Goal: Communication & Community: Answer question/provide support

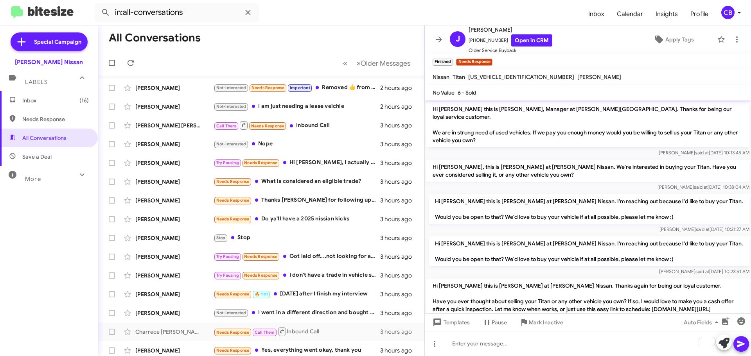
scroll to position [347, 0]
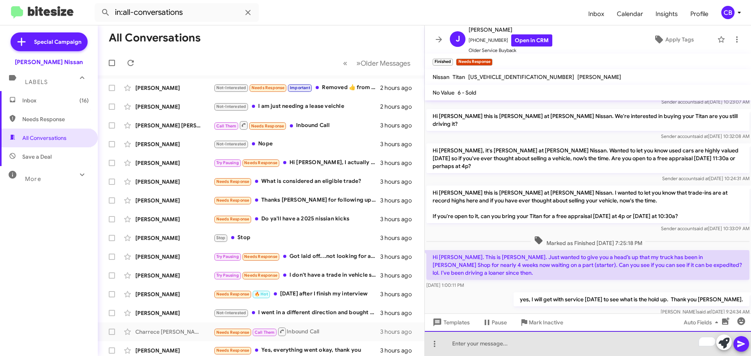
click at [507, 342] on div "To enrich screen reader interactions, please activate Accessibility in Grammarl…" at bounding box center [588, 343] width 326 height 25
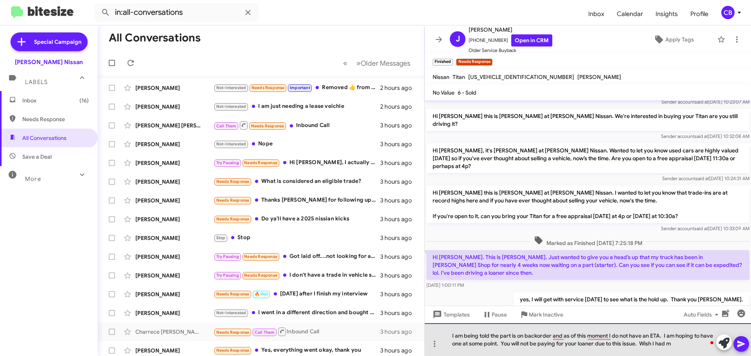
click at [674, 349] on div "I am being told the part is on backorder and as of this moment I do not have an…" at bounding box center [588, 340] width 326 height 33
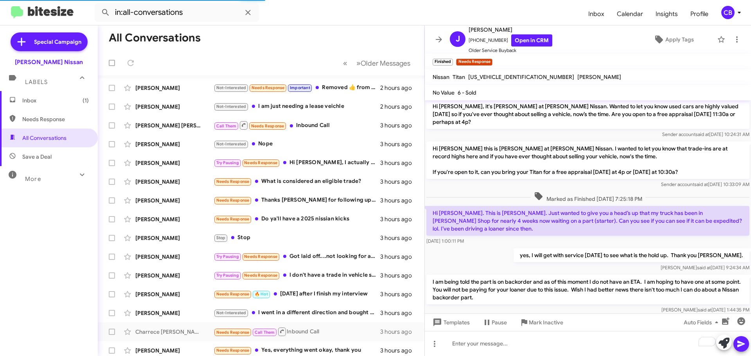
scroll to position [0, 0]
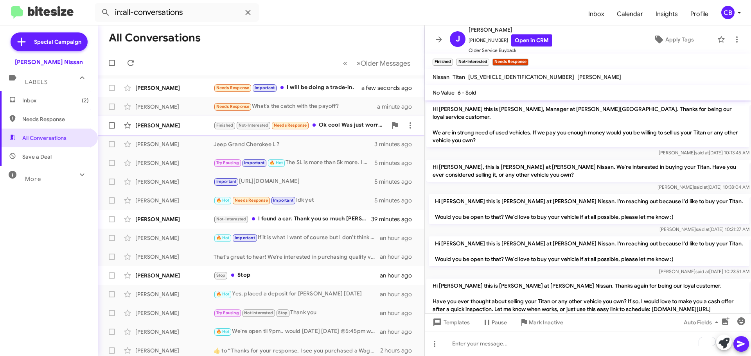
click at [167, 125] on div "[PERSON_NAME]" at bounding box center [174, 126] width 78 height 8
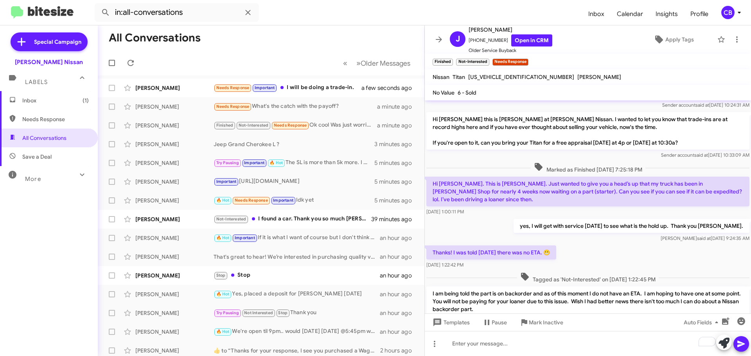
scroll to position [496, 0]
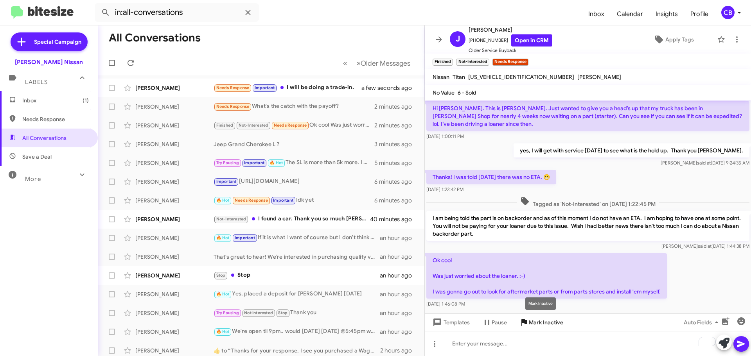
click at [522, 326] on icon at bounding box center [524, 322] width 9 height 9
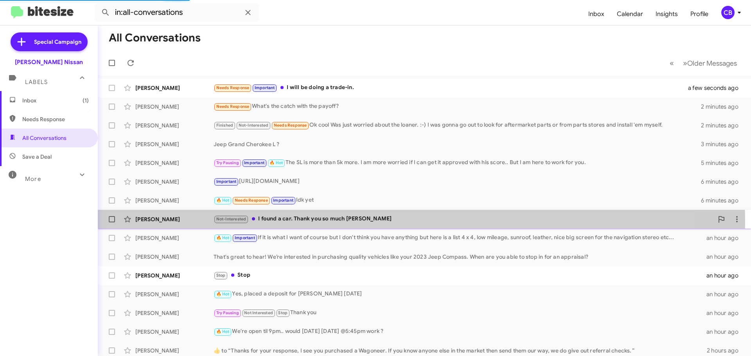
click at [174, 221] on div "[PERSON_NAME]" at bounding box center [174, 220] width 78 height 8
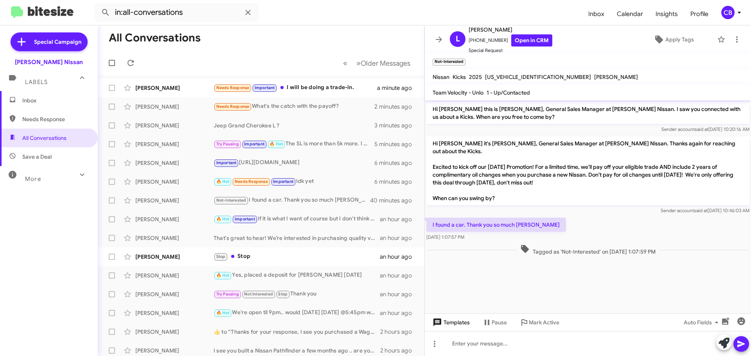
click at [450, 323] on span "Templates" at bounding box center [450, 323] width 39 height 14
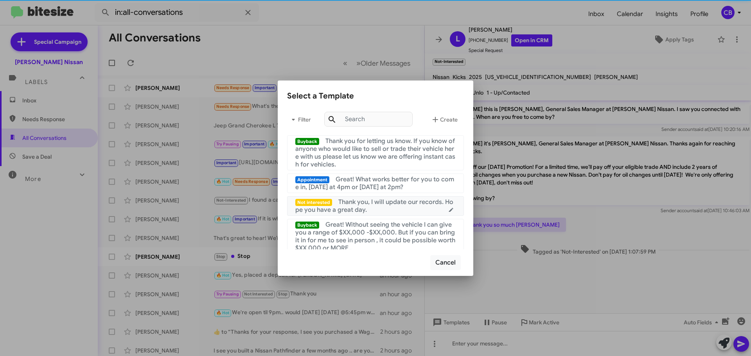
click at [403, 200] on span "Thank you, I will update our records. Hope you have a great day." at bounding box center [374, 206] width 158 height 16
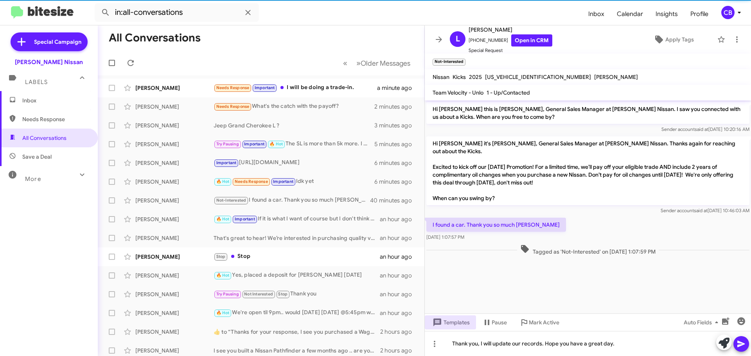
click at [745, 348] on icon at bounding box center [741, 344] width 9 height 9
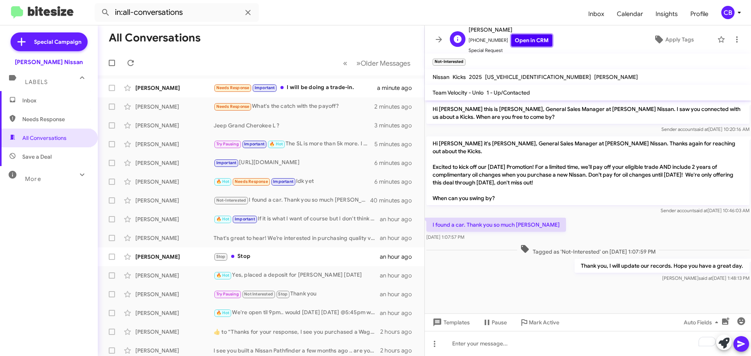
click at [511, 40] on link "Open in CRM" at bounding box center [531, 40] width 41 height 12
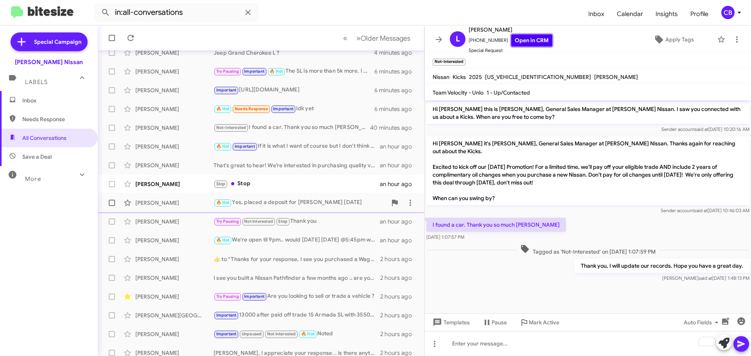
scroll to position [79, 0]
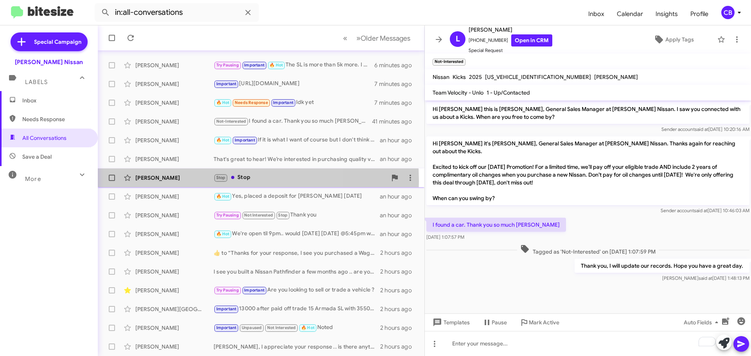
click at [182, 182] on div "[PERSON_NAME]" at bounding box center [174, 178] width 78 height 8
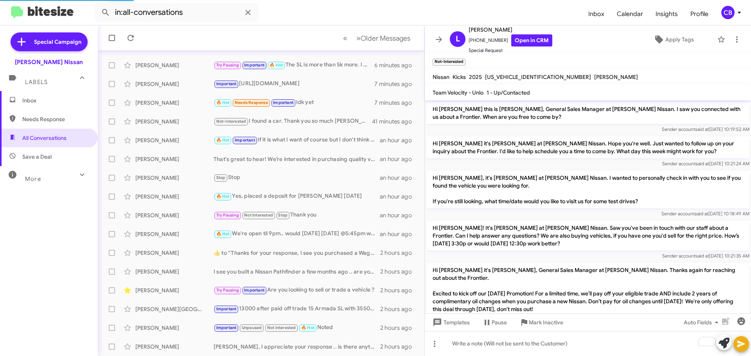
scroll to position [68, 0]
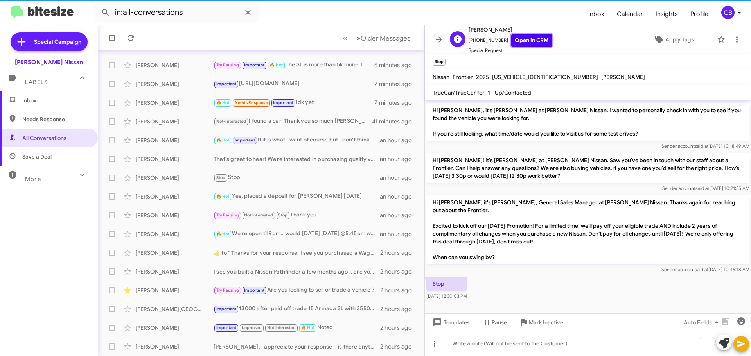
click at [527, 42] on link "Open in CRM" at bounding box center [531, 40] width 41 height 12
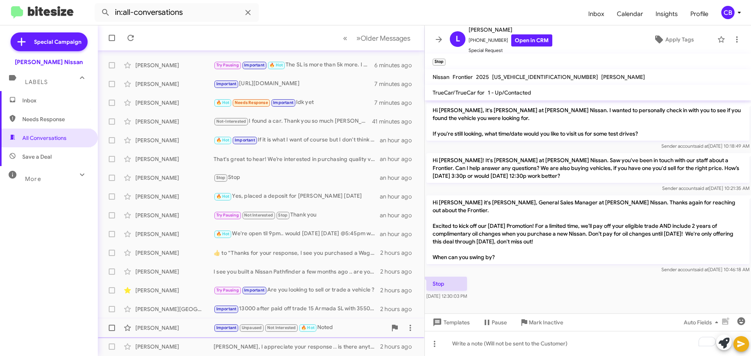
click at [537, 329] on span "Mark Inactive" at bounding box center [546, 323] width 34 height 14
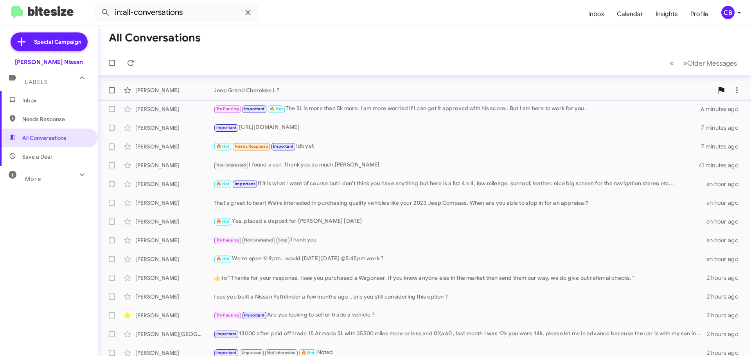
scroll to position [60, 0]
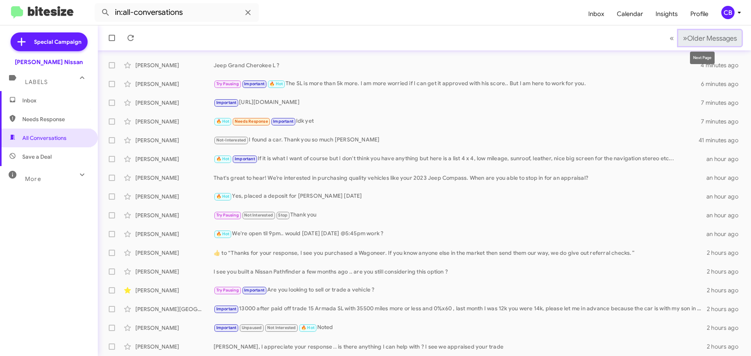
click at [714, 38] on span "Older Messages" at bounding box center [712, 38] width 50 height 9
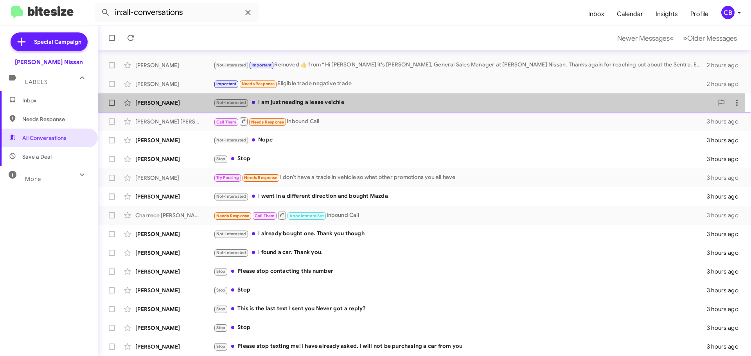
click at [185, 105] on div "[PERSON_NAME]" at bounding box center [174, 103] width 78 height 8
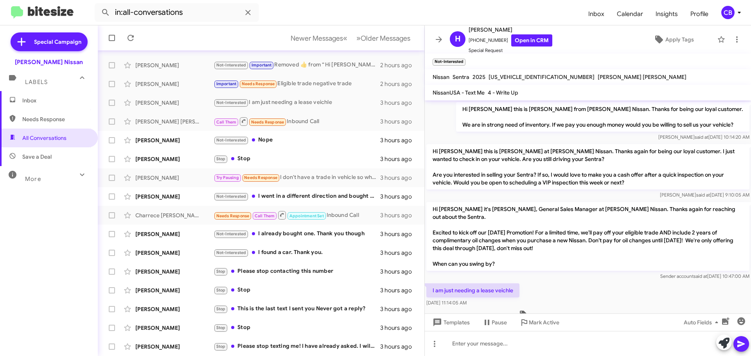
scroll to position [11, 0]
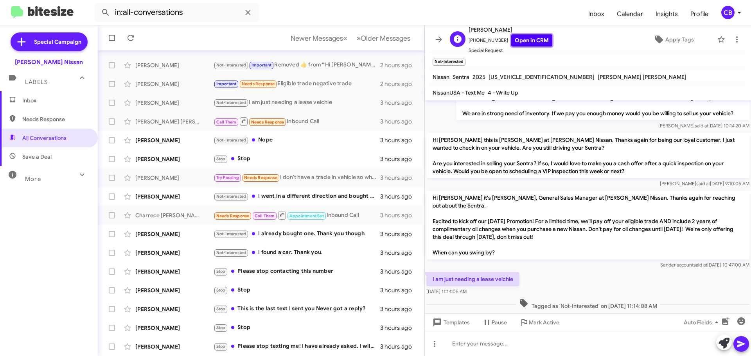
click at [518, 39] on link "Open in CRM" at bounding box center [531, 40] width 41 height 12
click at [464, 58] on span "×" at bounding box center [464, 58] width 6 height 9
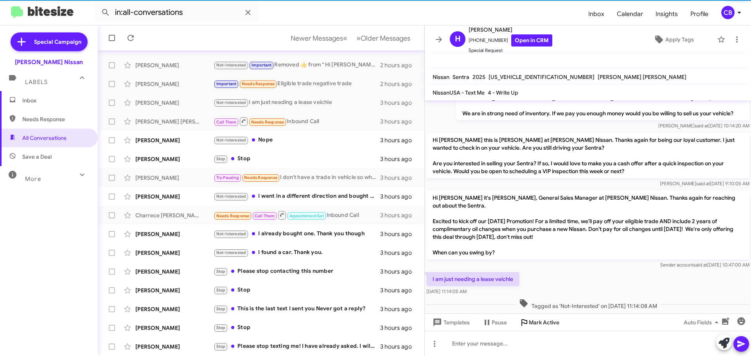
click at [531, 324] on span "Mark Active" at bounding box center [544, 323] width 31 height 14
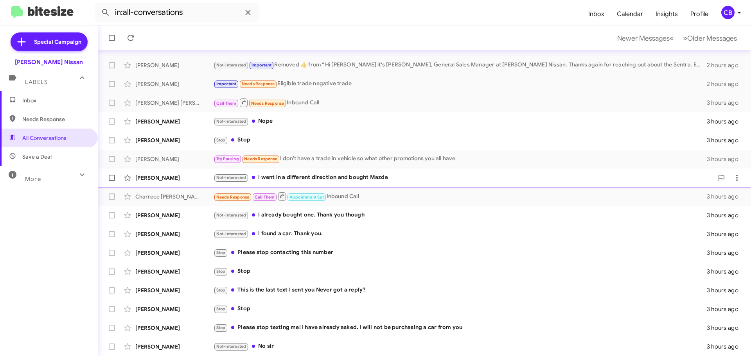
click at [176, 183] on div "[PERSON_NAME] Not-Interested I went in a different direction and bought Mazda 3…" at bounding box center [424, 178] width 641 height 16
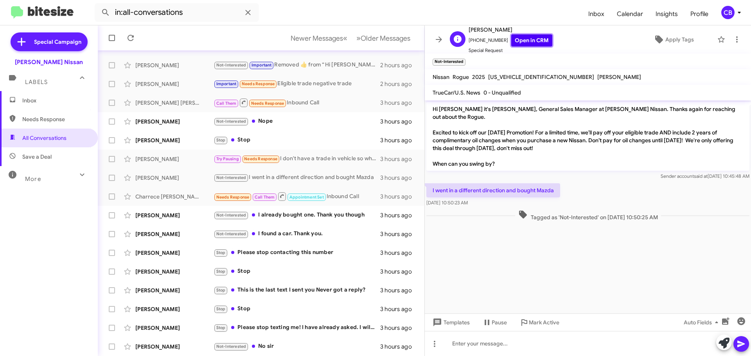
click at [515, 39] on link "Open in CRM" at bounding box center [531, 40] width 41 height 12
click at [448, 322] on span "Templates" at bounding box center [450, 323] width 39 height 14
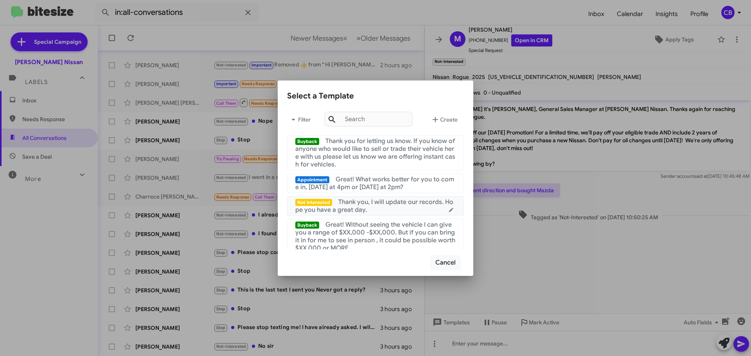
click at [420, 209] on div "Not interested Thank you, I will update our records. Hope you have a great day." at bounding box center [375, 206] width 160 height 16
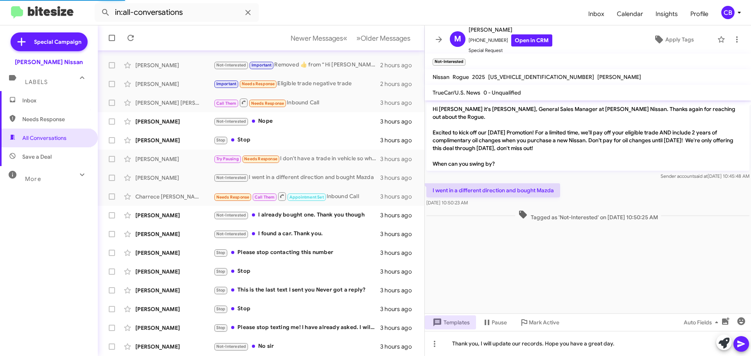
click at [739, 345] on icon at bounding box center [740, 344] width 7 height 7
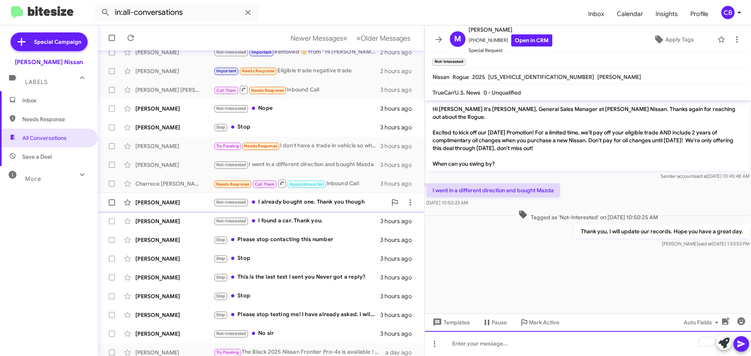
scroll to position [79, 0]
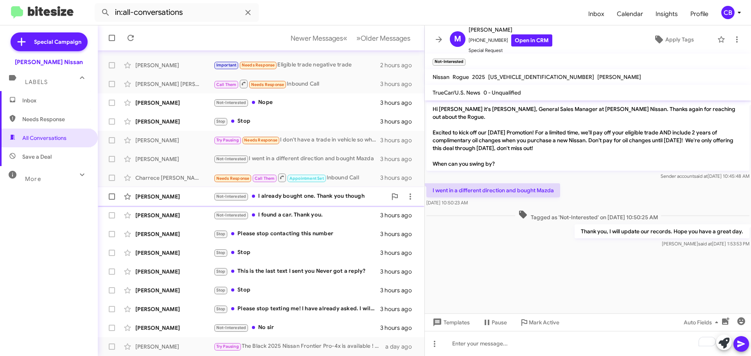
click at [158, 200] on div "[PERSON_NAME]" at bounding box center [174, 197] width 78 height 8
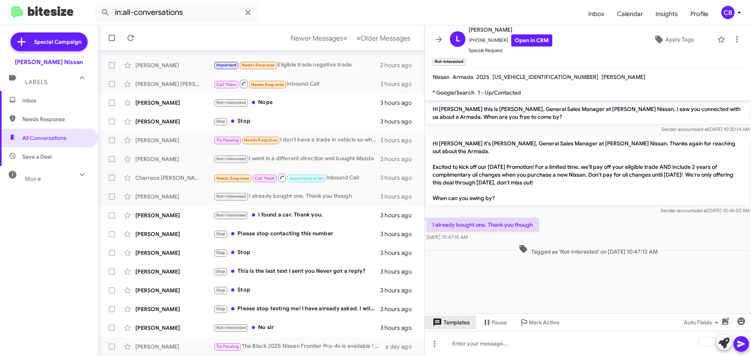
click at [462, 322] on span "Templates" at bounding box center [450, 323] width 39 height 14
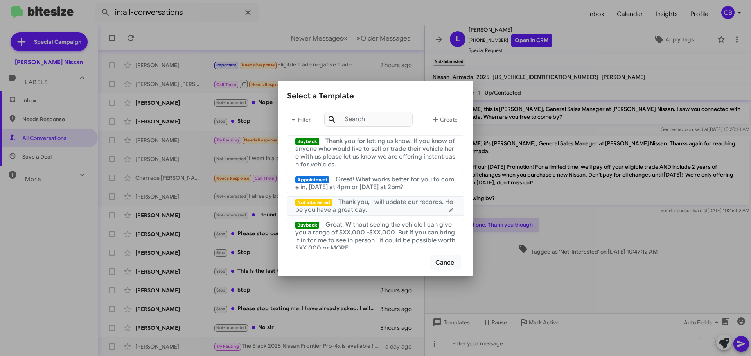
click at [418, 202] on span "Thank you, I will update our records. Hope you have a great day." at bounding box center [374, 206] width 158 height 16
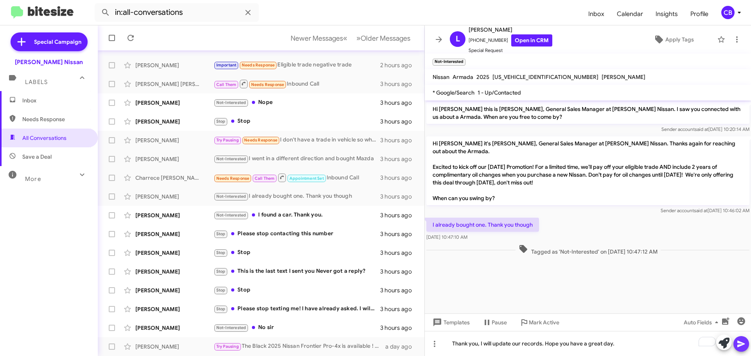
click at [741, 342] on icon at bounding box center [741, 344] width 9 height 9
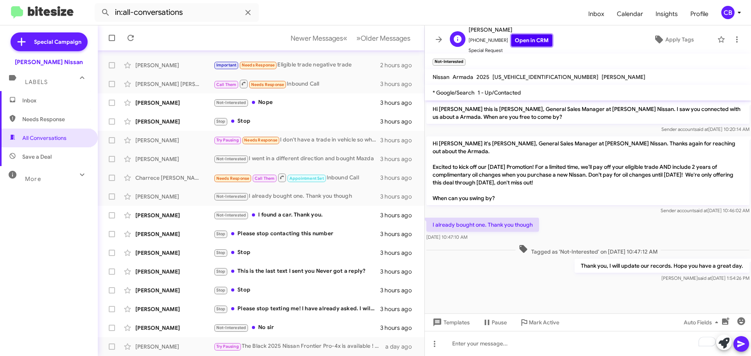
click at [528, 40] on link "Open in CRM" at bounding box center [531, 40] width 41 height 12
click at [150, 213] on div "[PERSON_NAME]" at bounding box center [174, 216] width 78 height 8
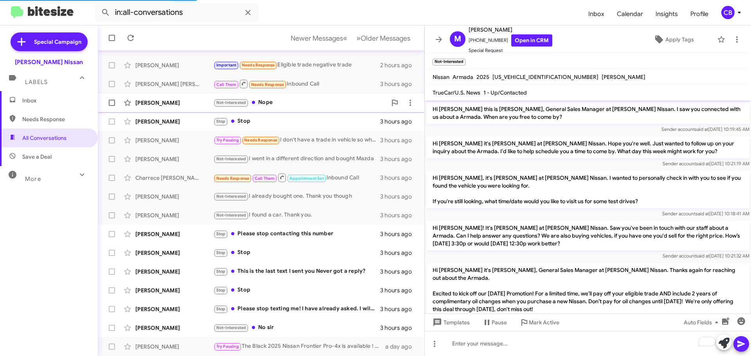
scroll to position [76, 0]
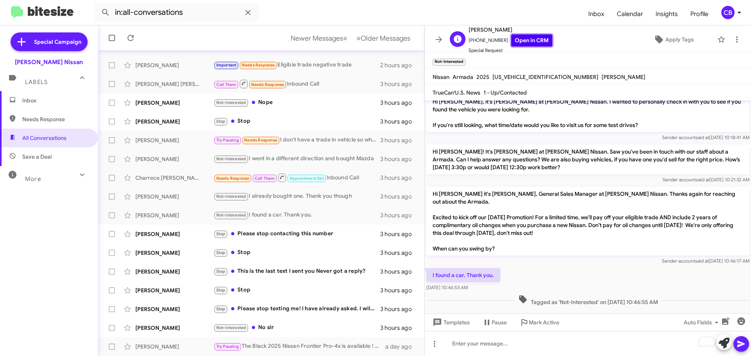
click at [530, 40] on link "Open in CRM" at bounding box center [531, 40] width 41 height 12
click at [458, 322] on span "Templates" at bounding box center [450, 323] width 39 height 14
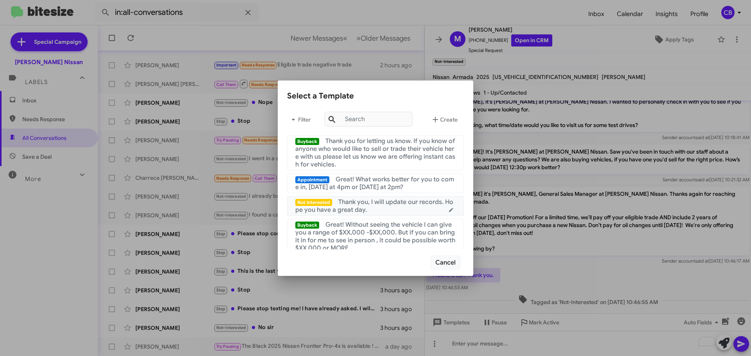
click at [411, 201] on span "Thank you, I will update our records. Hope you have a great day." at bounding box center [374, 206] width 158 height 16
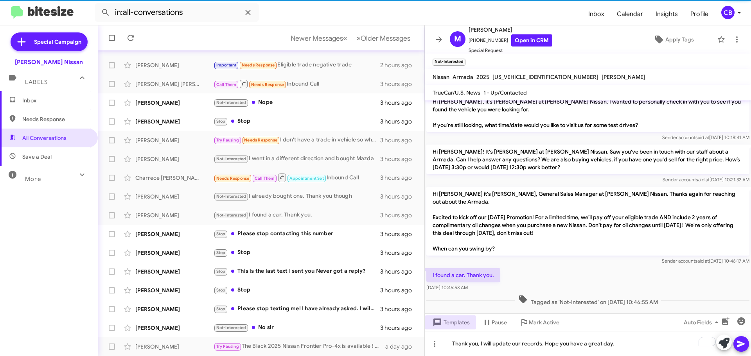
click at [740, 341] on icon at bounding box center [741, 344] width 9 height 9
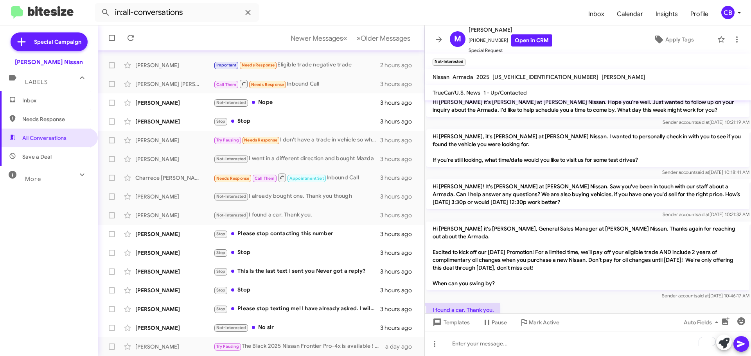
scroll to position [105, 0]
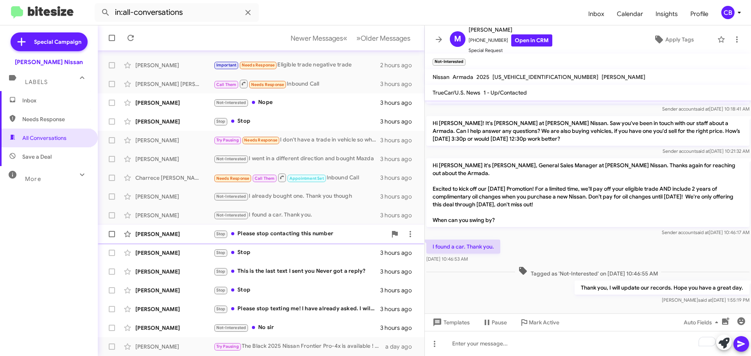
click at [170, 238] on div "[PERSON_NAME] Stop Please stop contacting this number 3 hours ago" at bounding box center [261, 235] width 314 height 16
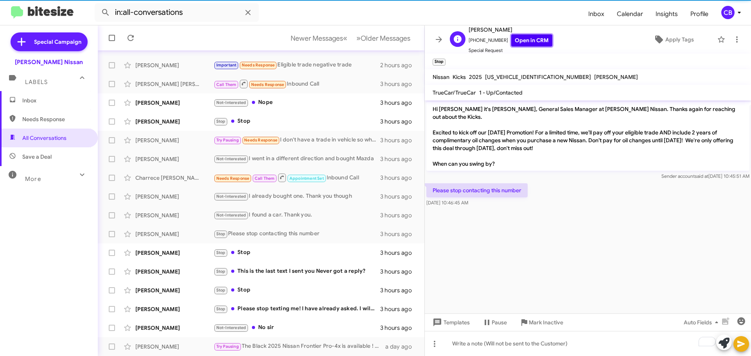
click at [529, 35] on link "Open in CRM" at bounding box center [531, 40] width 41 height 12
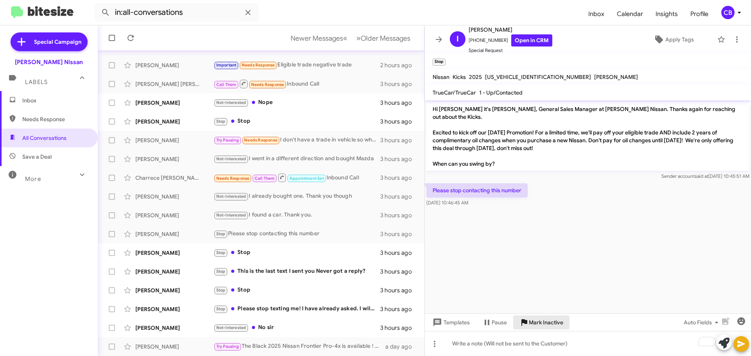
click at [539, 326] on span "Mark Inactive" at bounding box center [546, 323] width 34 height 14
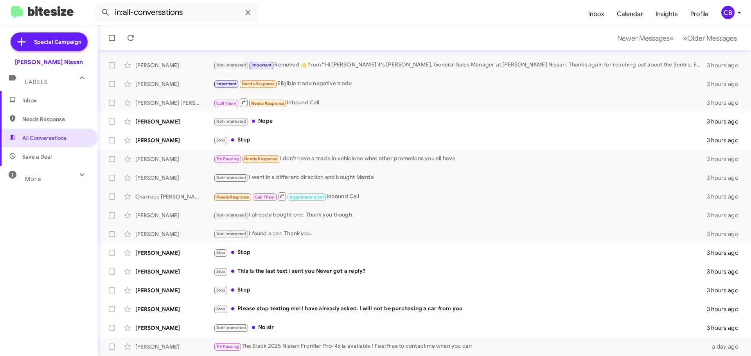
scroll to position [60, 0]
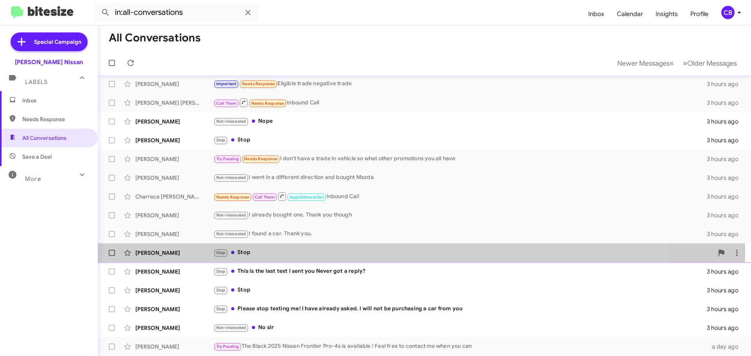
click at [160, 250] on div "[PERSON_NAME]" at bounding box center [174, 253] width 78 height 8
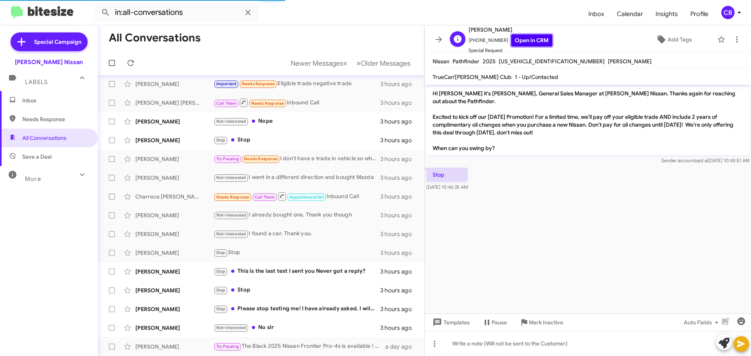
click at [529, 42] on link "Open in CRM" at bounding box center [531, 40] width 41 height 12
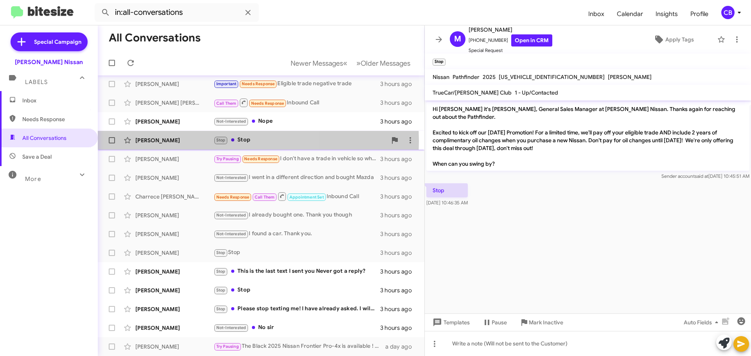
click at [170, 141] on div "[PERSON_NAME]" at bounding box center [174, 141] width 78 height 8
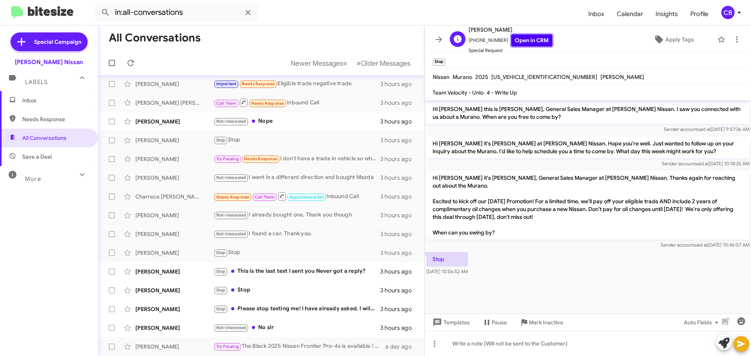
click at [530, 41] on link "Open in CRM" at bounding box center [531, 40] width 41 height 12
click at [179, 266] on div "[PERSON_NAME] Stop This is the last text I sent you Never got a reply? 3 hours …" at bounding box center [261, 272] width 314 height 16
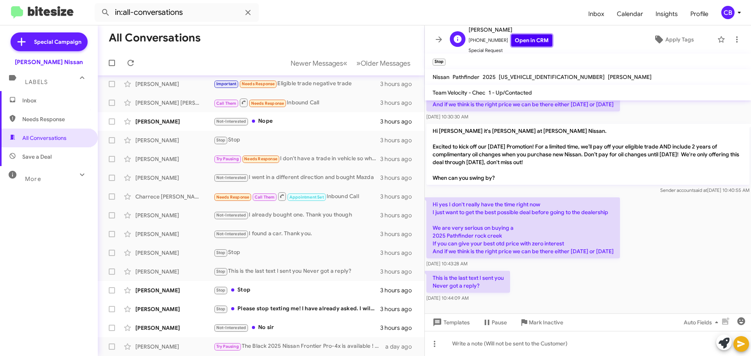
click at [523, 41] on link "Open in CRM" at bounding box center [531, 40] width 41 height 12
